Goal: Task Accomplishment & Management: Complete application form

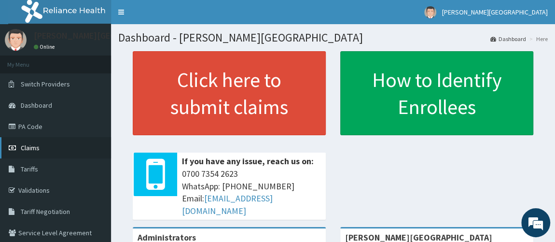
click at [41, 142] on link "Claims" at bounding box center [55, 147] width 111 height 21
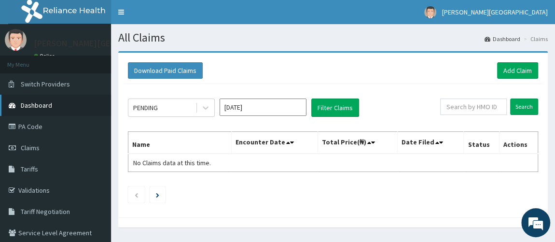
click at [50, 106] on span "Dashboard" at bounding box center [36, 105] width 31 height 9
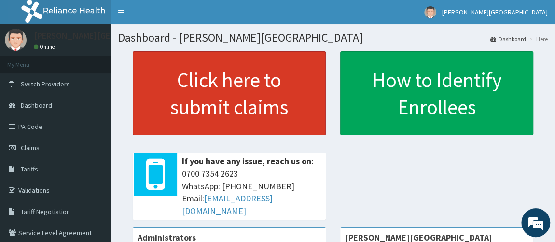
click at [232, 98] on link "Click here to submit claims" at bounding box center [229, 93] width 193 height 84
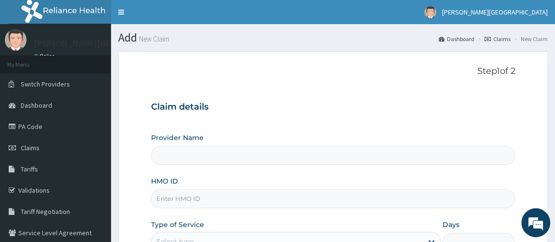
type input "[PERSON_NAME][GEOGRAPHIC_DATA]"
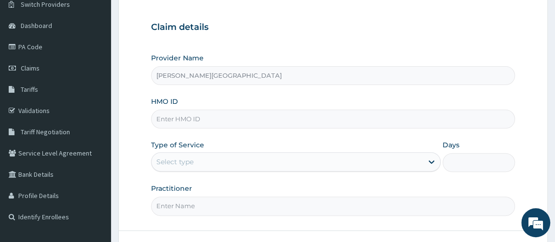
scroll to position [82, 0]
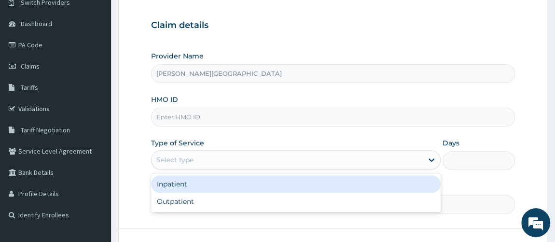
click at [325, 158] on div "Select type" at bounding box center [287, 159] width 272 height 15
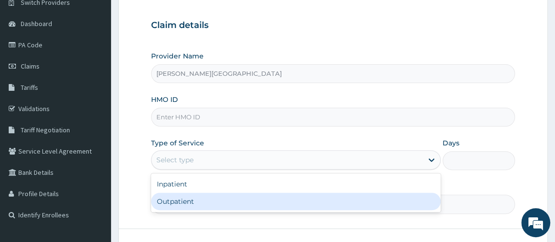
click at [301, 192] on div "Outpatient" at bounding box center [296, 200] width 290 height 17
type input "1"
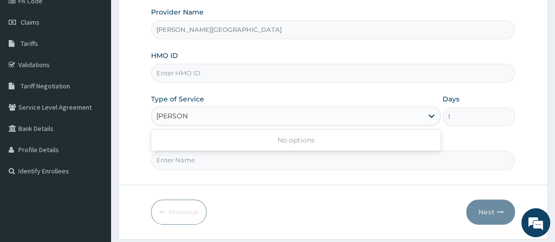
scroll to position [151, 0]
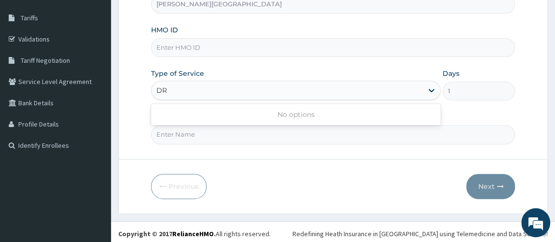
type input "D"
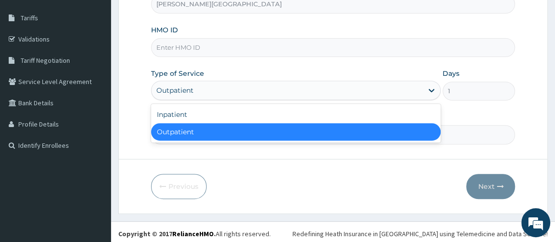
click at [275, 132] on div "Outpatient" at bounding box center [296, 131] width 290 height 17
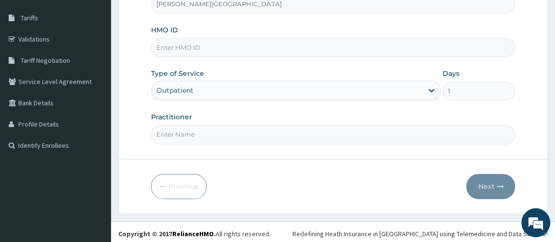
click at [263, 132] on input "Practitioner" at bounding box center [333, 134] width 364 height 19
type input "DR IDEH"
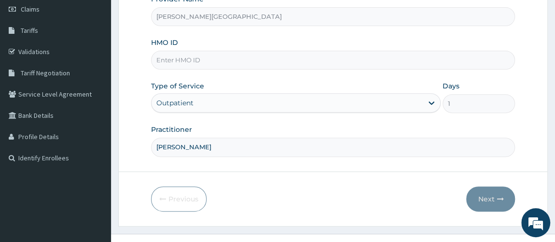
scroll to position [152, 0]
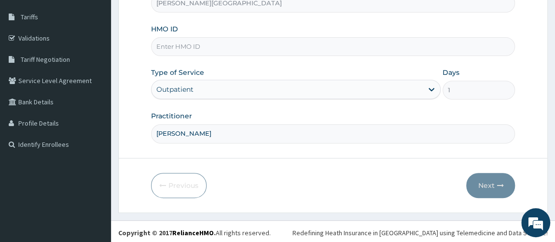
click at [239, 40] on input "HMO ID" at bounding box center [333, 46] width 364 height 19
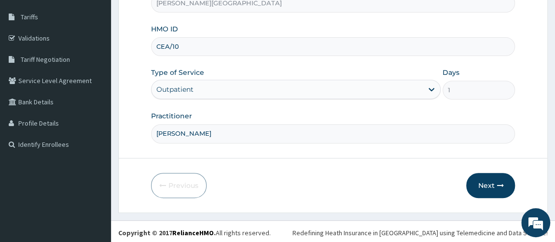
type input "CEA/10059/A"
click at [487, 185] on button "Next" at bounding box center [490, 185] width 49 height 25
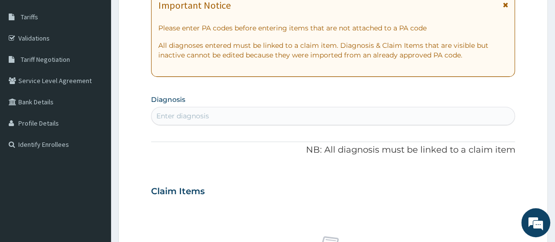
click at [311, 110] on div "Enter diagnosis" at bounding box center [332, 115] width 363 height 15
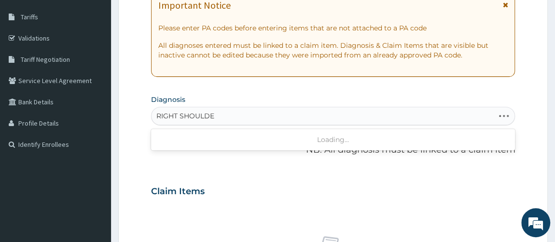
type input "RIGHT SHOULDER"
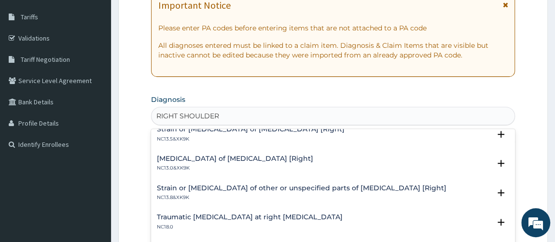
scroll to position [198, 0]
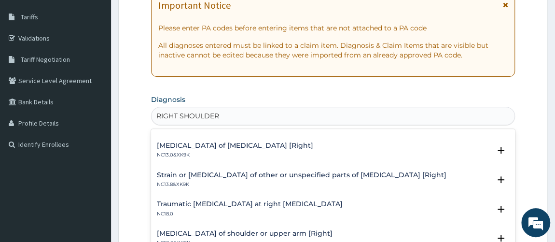
click at [245, 142] on h4 "[MEDICAL_DATA] of [MEDICAL_DATA] [Right]" at bounding box center [235, 145] width 156 height 7
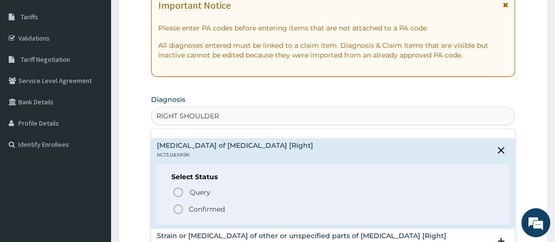
click at [179, 204] on icon "status option filled" at bounding box center [178, 209] width 12 height 12
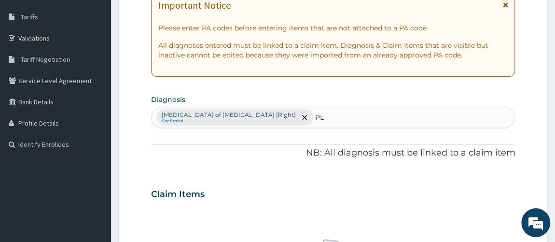
type input "P"
type input "M"
type input "P"
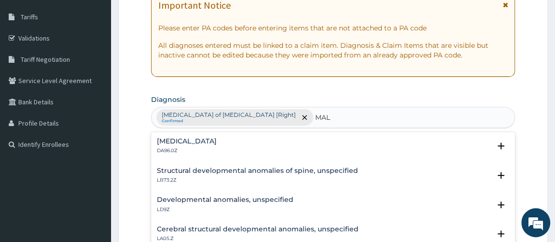
click at [181, 206] on p "LD9Z" at bounding box center [225, 209] width 136 height 7
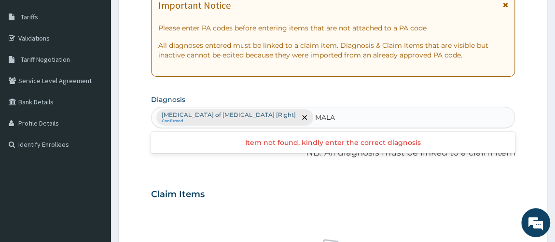
type input "MAL"
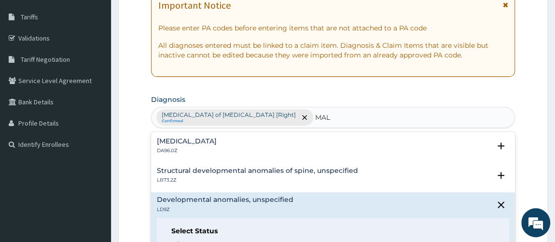
scroll to position [36, 0]
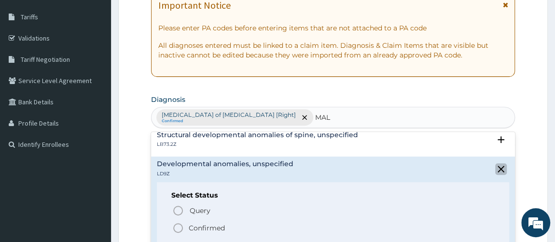
click at [497, 165] on icon "close select status" at bounding box center [500, 168] width 7 height 7
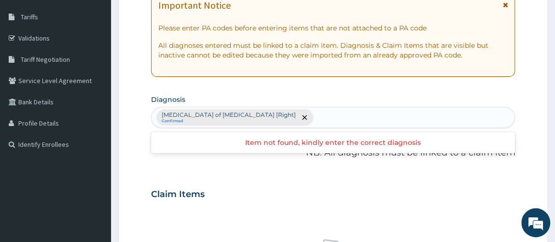
scroll to position [0, 0]
click at [304, 112] on div "Dislocation of shoulder joint [Right] Confirmed" at bounding box center [332, 117] width 363 height 20
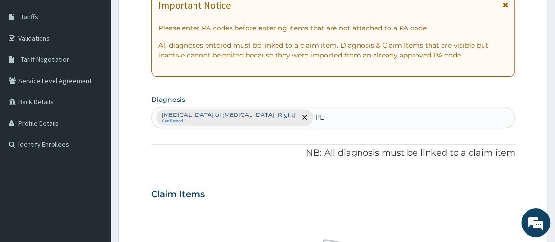
type input "P"
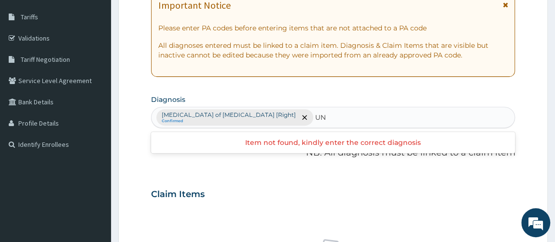
type input "U"
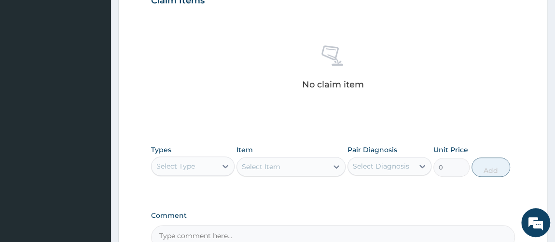
scroll to position [347, 0]
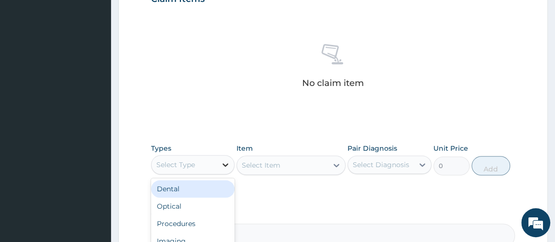
click at [228, 164] on icon at bounding box center [225, 165] width 10 height 10
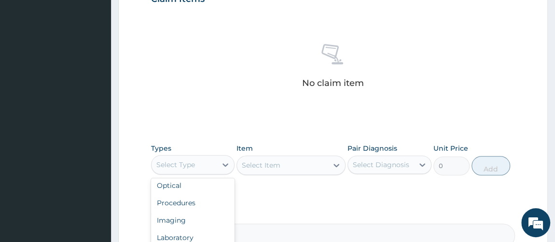
scroll to position [32, 0]
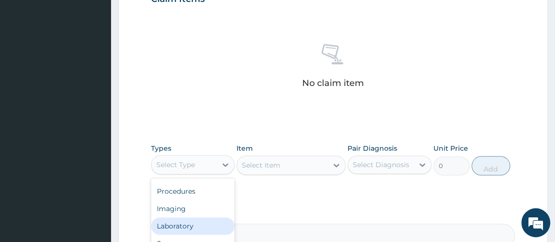
click at [193, 230] on div "Laboratory" at bounding box center [193, 225] width 84 height 17
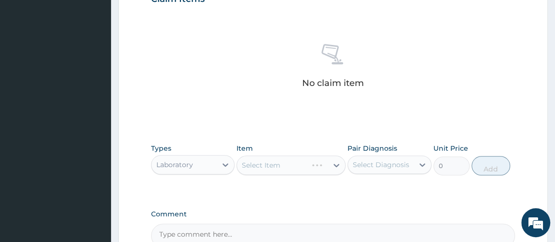
click at [338, 164] on div "Select Item" at bounding box center [290, 164] width 109 height 19
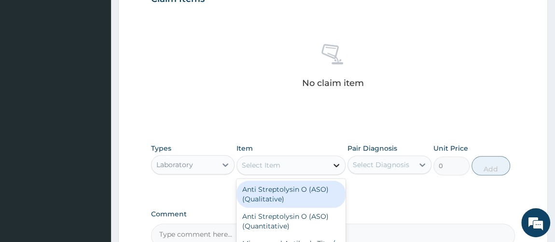
click at [336, 164] on icon at bounding box center [337, 164] width 6 height 3
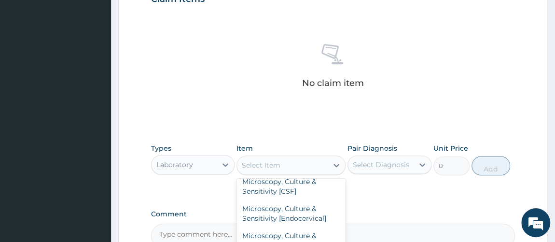
scroll to position [0, 0]
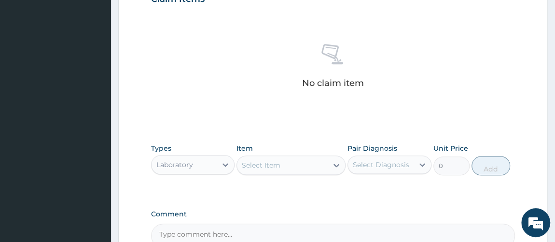
click at [398, 52] on div "No claim item" at bounding box center [333, 67] width 364 height 111
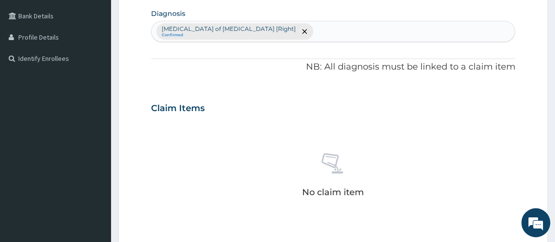
scroll to position [157, 0]
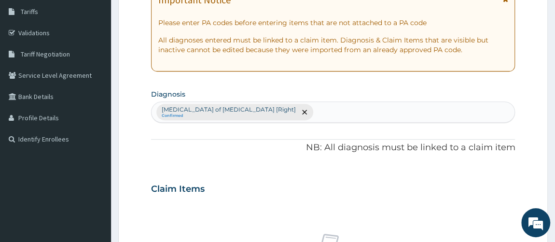
click at [305, 109] on div "Dislocation of shoulder joint [Right] Confirmed" at bounding box center [332, 112] width 363 height 20
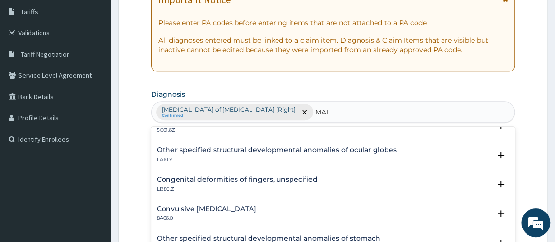
scroll to position [379, 0]
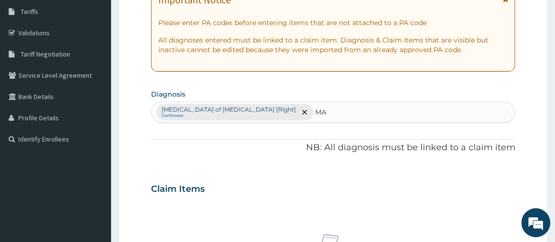
type input "M"
type input "P"
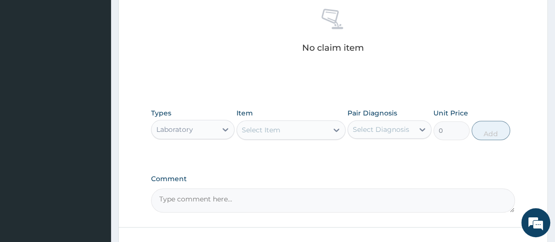
scroll to position [412, 0]
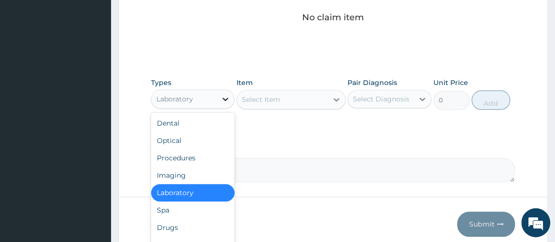
click at [227, 94] on icon at bounding box center [225, 99] width 10 height 10
click at [190, 225] on div "Drugs" at bounding box center [193, 226] width 84 height 17
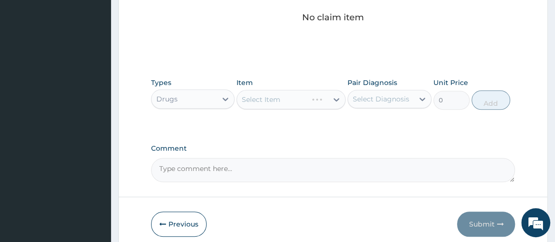
click at [299, 99] on div "Select Item" at bounding box center [290, 99] width 109 height 19
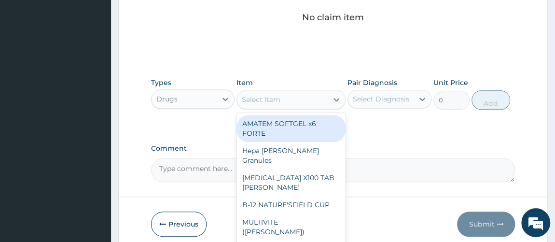
click at [307, 100] on div "Select Item" at bounding box center [282, 99] width 91 height 15
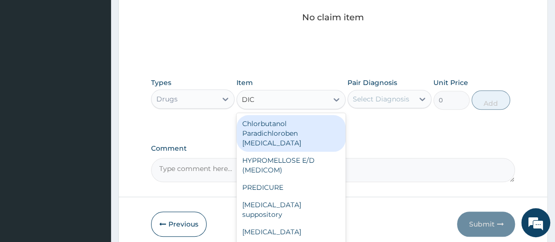
type input "DICL"
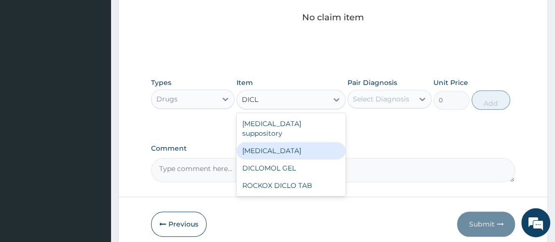
click at [300, 142] on div "[MEDICAL_DATA]" at bounding box center [290, 150] width 109 height 17
type input "632.5"
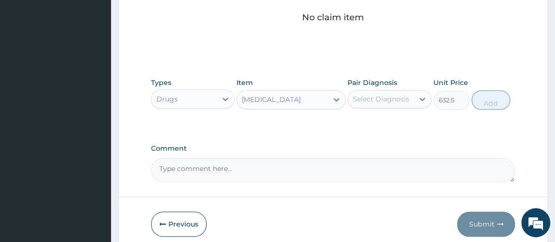
click at [413, 98] on div "Select Diagnosis" at bounding box center [381, 98] width 66 height 15
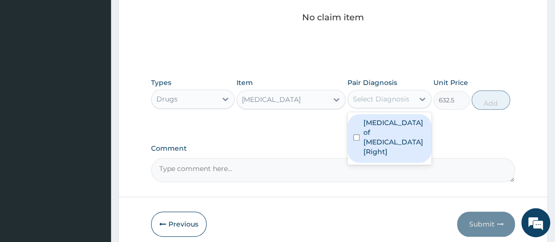
click at [353, 134] on input "checkbox" at bounding box center [356, 137] width 6 height 6
checkbox input "true"
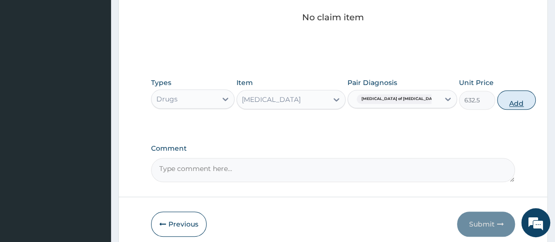
click at [497, 97] on button "Add" at bounding box center [516, 99] width 39 height 19
type input "0"
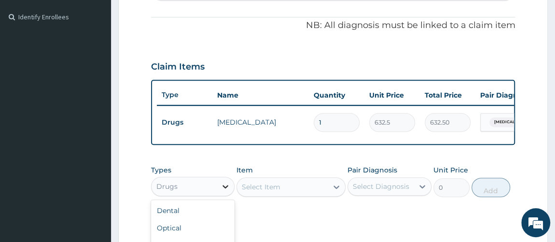
click at [225, 190] on icon at bounding box center [225, 186] width 10 height 10
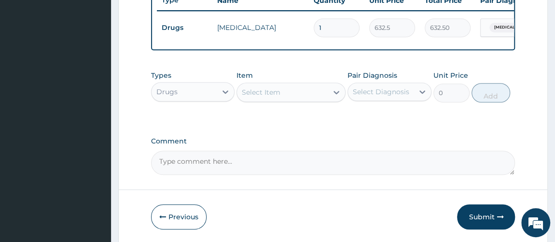
scroll to position [379, 0]
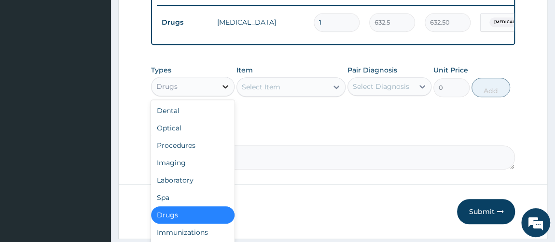
click at [227, 89] on icon at bounding box center [225, 87] width 10 height 10
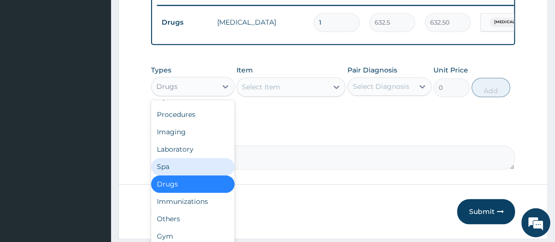
scroll to position [32, 0]
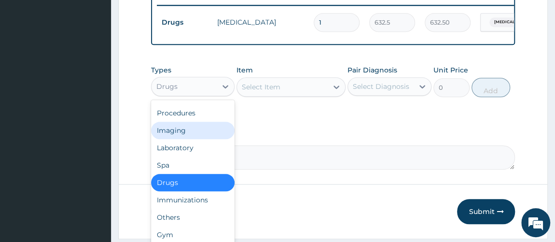
click at [187, 137] on div "Imaging" at bounding box center [193, 130] width 84 height 17
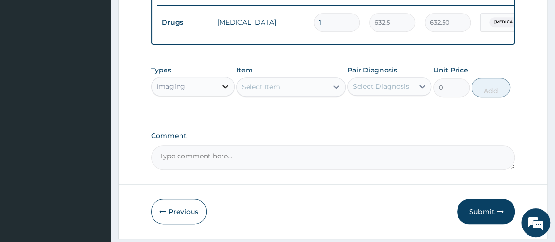
click at [225, 91] on icon at bounding box center [225, 87] width 10 height 10
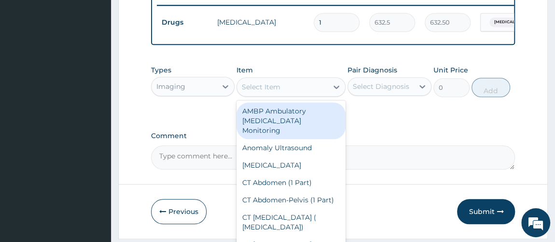
click at [272, 90] on div "Select Item" at bounding box center [261, 87] width 39 height 10
click at [223, 88] on icon at bounding box center [225, 86] width 6 height 3
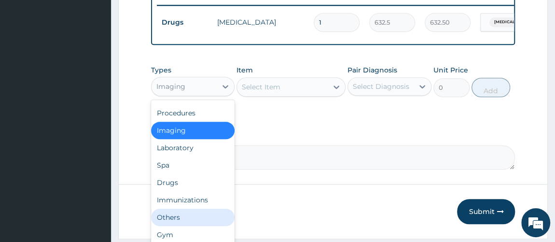
click at [194, 220] on div "Others" at bounding box center [193, 216] width 84 height 17
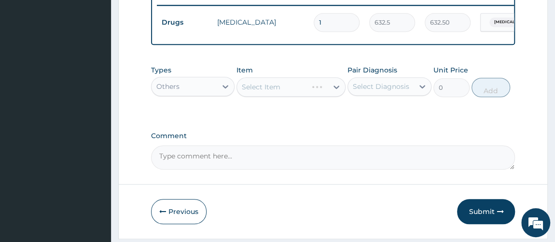
click at [320, 93] on div "Select Item" at bounding box center [290, 86] width 109 height 19
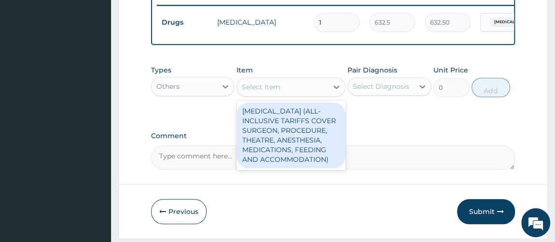
click at [320, 93] on div "Select Item" at bounding box center [282, 86] width 91 height 15
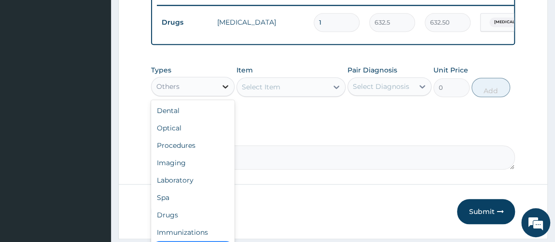
click at [217, 89] on div at bounding box center [225, 86] width 17 height 17
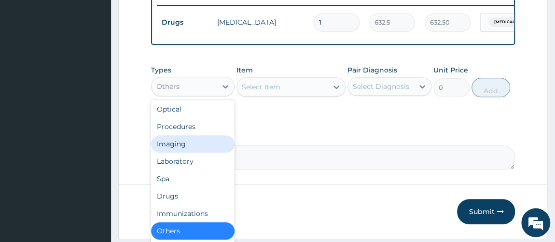
click at [193, 152] on div "Imaging" at bounding box center [193, 143] width 84 height 17
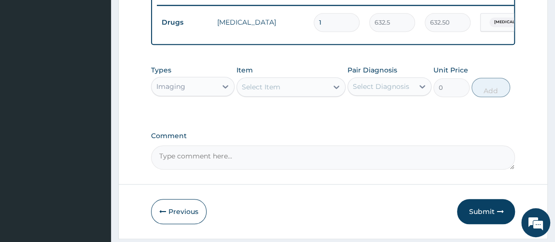
click at [328, 94] on div at bounding box center [335, 86] width 17 height 17
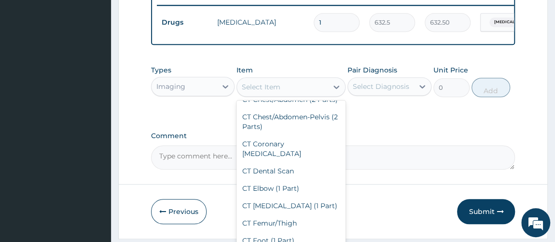
scroll to position [8, 0]
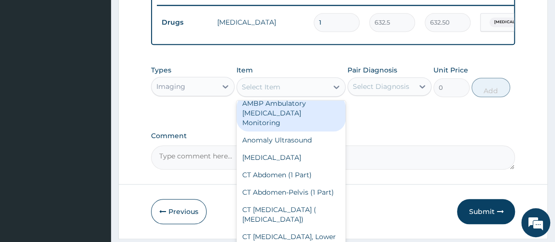
click at [262, 92] on div "Select Item" at bounding box center [261, 87] width 39 height 10
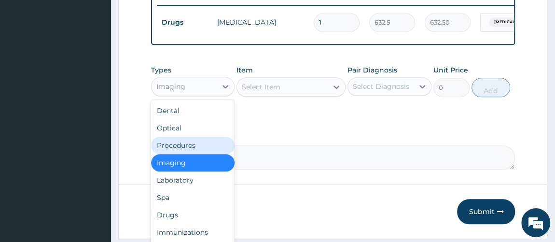
drag, startPoint x: 224, startPoint y: 92, endPoint x: 183, endPoint y: 152, distance: 72.9
click at [183, 152] on div "Procedures" at bounding box center [193, 144] width 84 height 17
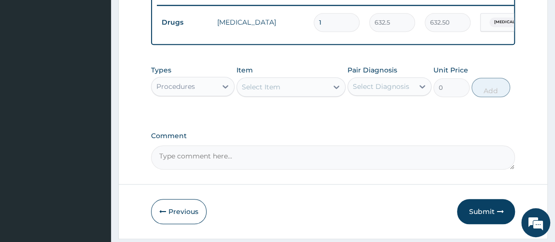
click at [320, 94] on div "Select Item" at bounding box center [282, 86] width 91 height 15
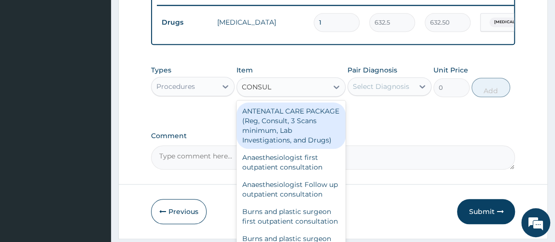
type input "CONSULT"
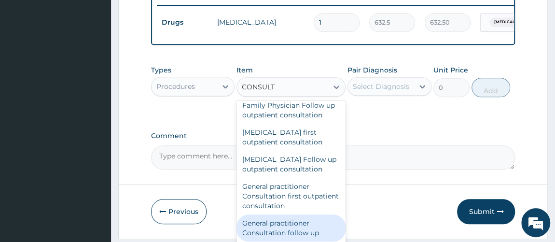
scroll to position [517, 0]
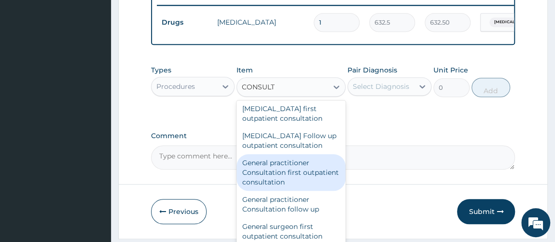
type input "3795"
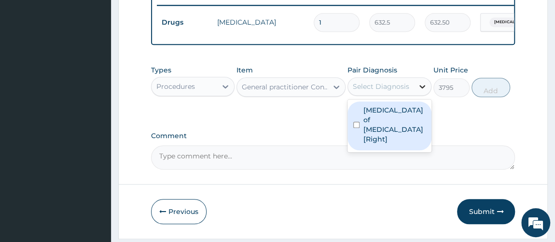
click at [419, 91] on icon at bounding box center [422, 87] width 10 height 10
click at [408, 120] on label "[MEDICAL_DATA] of [MEDICAL_DATA] [Right]" at bounding box center [394, 124] width 62 height 39
checkbox input "true"
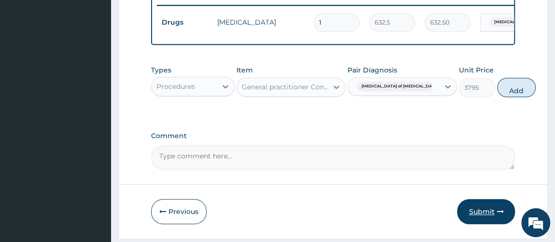
click at [468, 209] on button "Submit" at bounding box center [486, 211] width 58 height 25
click at [483, 223] on button "Submit" at bounding box center [486, 211] width 58 height 25
click at [480, 217] on button "Submit" at bounding box center [486, 211] width 58 height 25
click at [477, 217] on button "Submit" at bounding box center [486, 211] width 58 height 25
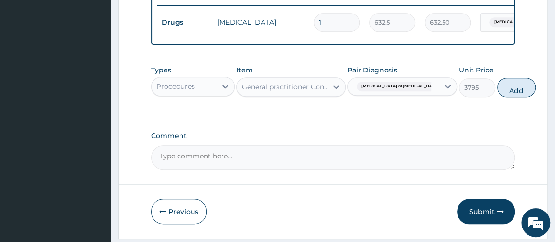
click at [257, 167] on textarea "Comment" at bounding box center [333, 157] width 364 height 24
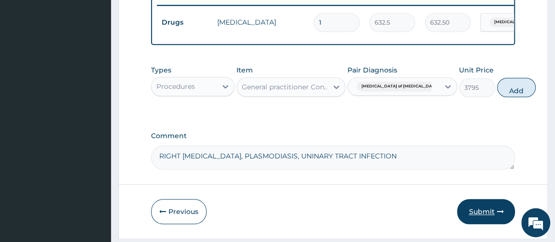
type textarea "RIGHT [MEDICAL_DATA], PLASMODIASIS, UNINARY TRACT INFECTION"
click at [487, 214] on button "Submit" at bounding box center [486, 211] width 58 height 25
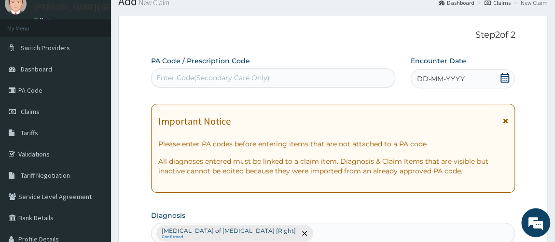
scroll to position [0, 0]
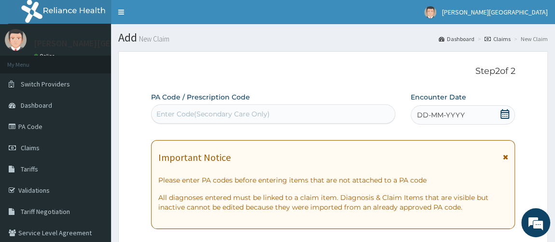
click at [505, 117] on icon at bounding box center [505, 114] width 10 height 10
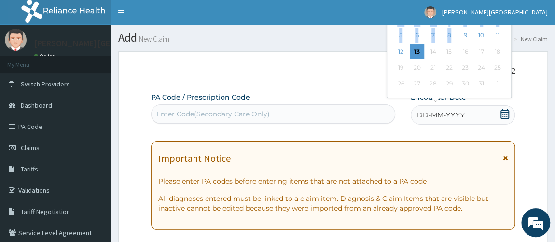
drag, startPoint x: 505, startPoint y: 117, endPoint x: 552, endPoint y: 46, distance: 84.8
click at [463, 37] on div "9" at bounding box center [464, 35] width 14 height 14
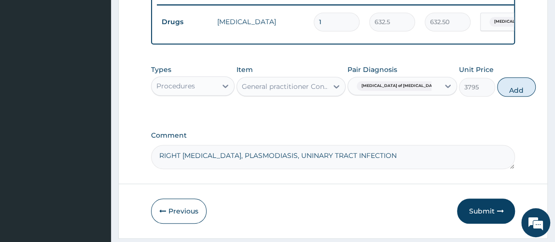
scroll to position [412, 0]
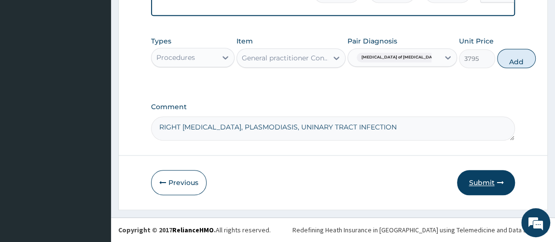
click at [478, 183] on button "Submit" at bounding box center [486, 182] width 58 height 25
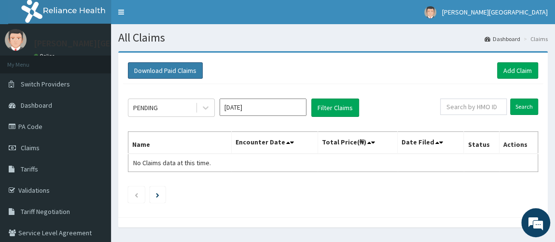
click at [179, 66] on button "Download Paid Claims" at bounding box center [165, 70] width 75 height 16
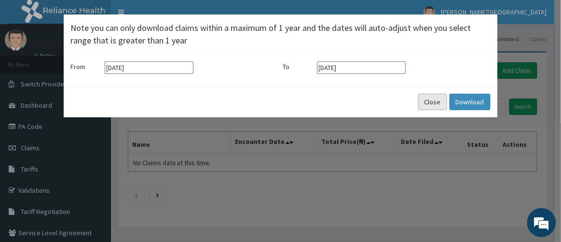
click at [426, 99] on button "Close" at bounding box center [432, 102] width 29 height 16
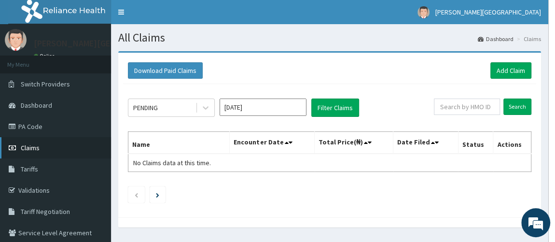
click at [32, 146] on span "Claims" at bounding box center [30, 147] width 19 height 9
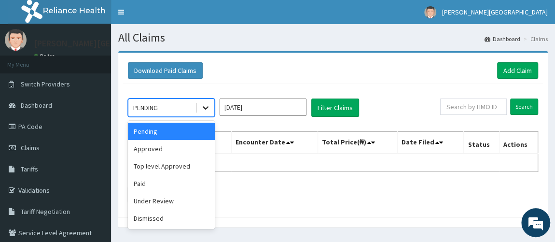
click at [200, 106] on div at bounding box center [205, 107] width 17 height 17
click at [186, 141] on div "Approved" at bounding box center [171, 148] width 87 height 17
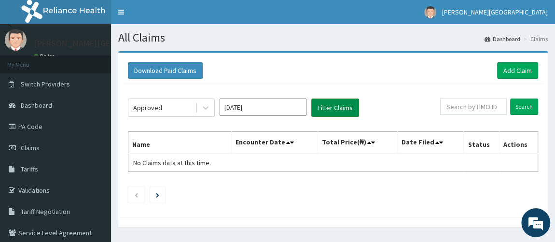
click at [342, 108] on button "Filter Claims" at bounding box center [335, 107] width 48 height 18
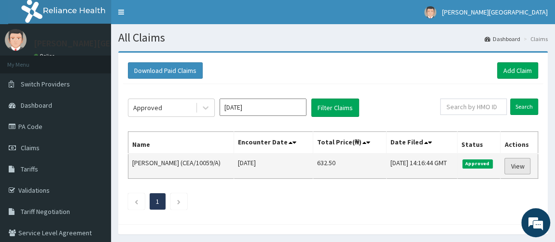
click at [523, 163] on link "View" at bounding box center [517, 166] width 26 height 16
